Goal: Task Accomplishment & Management: Manage account settings

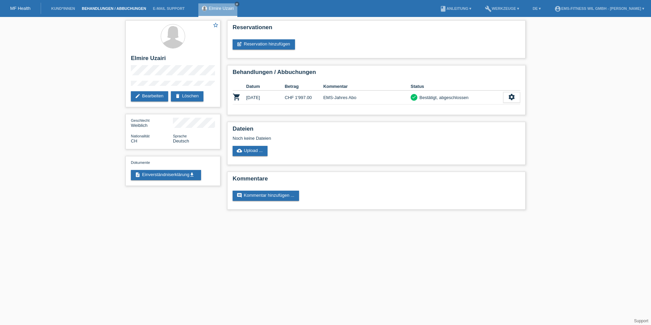
click at [98, 7] on link "Behandlungen / Abbuchungen" at bounding box center [113, 8] width 71 height 4
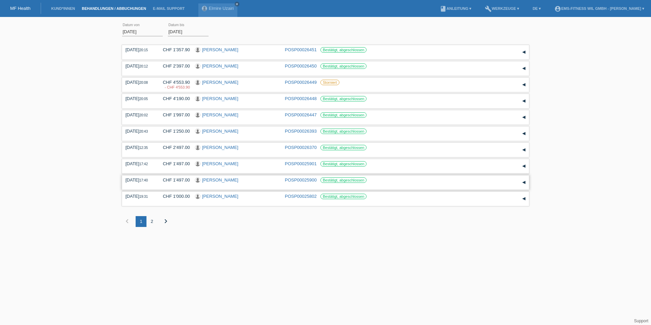
click at [207, 179] on link "Gähwiler Rahel" at bounding box center [220, 179] width 36 height 5
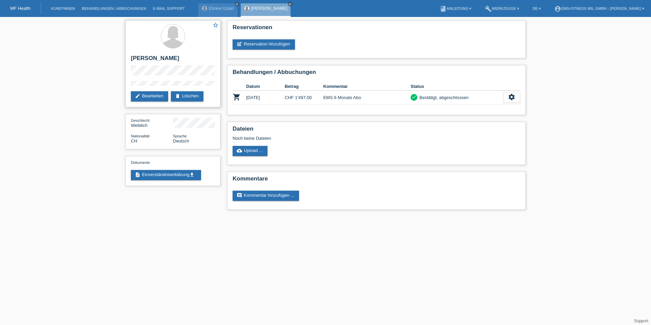
click at [134, 86] on div "star_border Gähwiler Rahel edit Bearbeiten delete Löschen" at bounding box center [172, 63] width 95 height 87
click at [132, 76] on div "star_border Gähwiler Rahel edit Bearbeiten delete Löschen" at bounding box center [172, 63] width 95 height 87
click at [161, 80] on div "star_border Gähwiler Rahel edit Bearbeiten delete Löschen" at bounding box center [172, 63] width 95 height 87
click at [179, 79] on div "star_border Gähwiler Rahel edit Bearbeiten delete Löschen" at bounding box center [172, 63] width 95 height 87
